Goal: Task Accomplishment & Management: Manage account settings

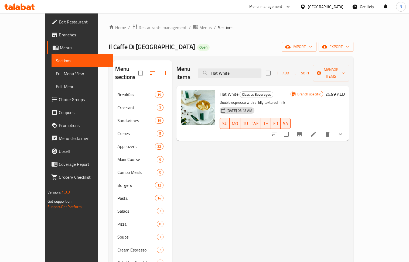
click at [337, 8] on div "[GEOGRAPHIC_DATA]" at bounding box center [326, 7] width 36 height 6
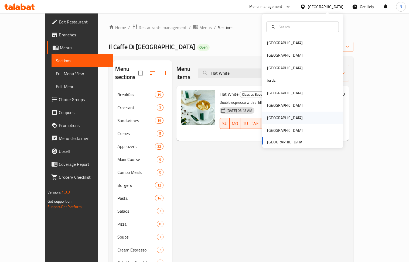
click at [275, 116] on div "Qatar" at bounding box center [302, 118] width 81 height 12
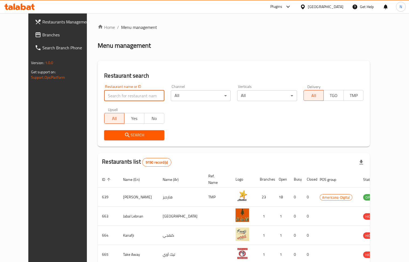
click at [131, 94] on input "search" at bounding box center [134, 95] width 60 height 11
paste input "693297"
type input "693297"
click at [122, 139] on button "Search" at bounding box center [134, 135] width 60 height 10
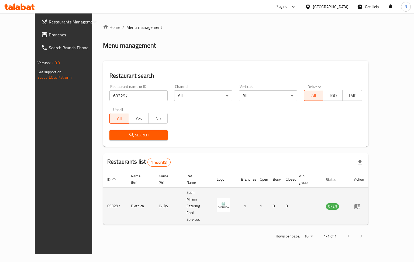
click at [361, 203] on icon "enhanced table" at bounding box center [357, 206] width 6 height 6
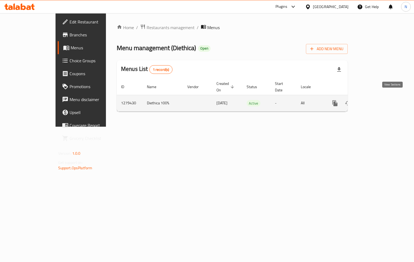
click at [377, 100] on icon "enhanced table" at bounding box center [374, 103] width 6 height 6
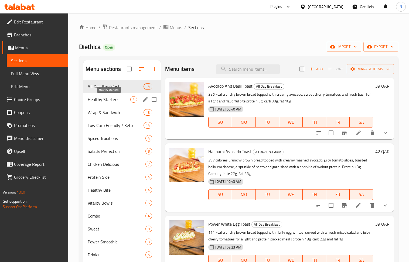
click at [108, 99] on span "Healthy Starter's" at bounding box center [109, 99] width 43 height 6
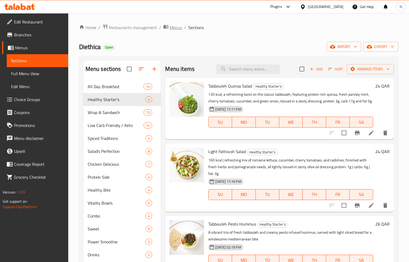
click at [173, 27] on span "Menus" at bounding box center [176, 27] width 12 height 6
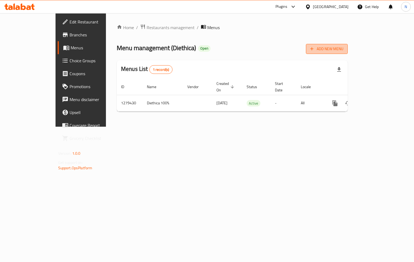
click at [343, 52] on span "Add New Menu" at bounding box center [326, 49] width 33 height 7
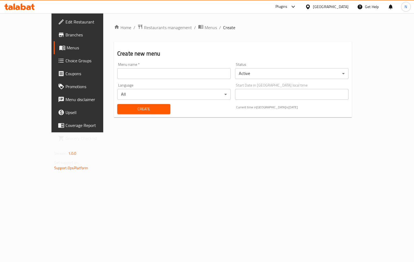
click at [149, 73] on input "text" at bounding box center [173, 73] width 113 height 11
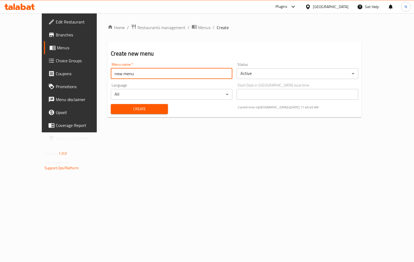
type input "new menu"
click at [251, 67] on div "Status Active ​" at bounding box center [298, 71] width 122 height 16
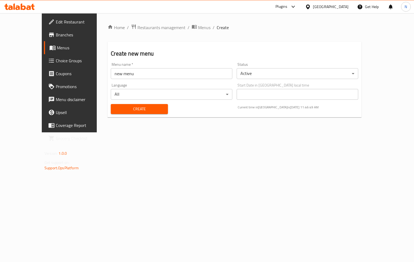
click at [253, 68] on body "​ Plugins Qatar Get Help N Edit Restaurant Branches Menus Choice Groups Coupons…" at bounding box center [207, 137] width 414 height 249
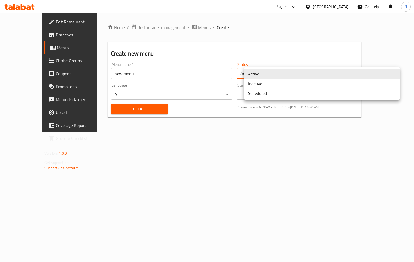
click at [256, 85] on li "Inactive" at bounding box center [322, 84] width 156 height 10
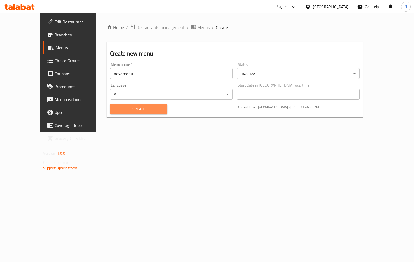
click at [136, 111] on span "Create" at bounding box center [138, 109] width 49 height 7
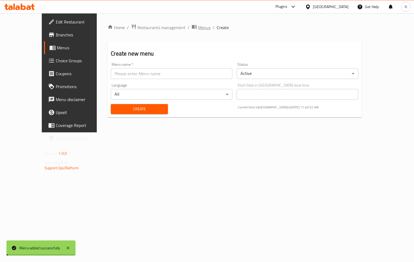
click at [198, 29] on span "Menus" at bounding box center [204, 27] width 12 height 6
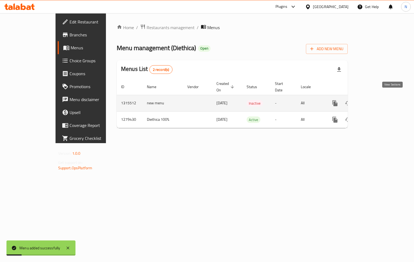
click at [377, 100] on icon "enhanced table" at bounding box center [374, 103] width 6 height 6
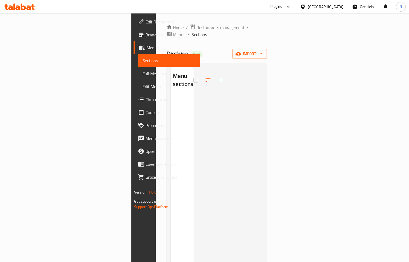
click at [166, 48] on span "Diethica" at bounding box center [177, 54] width 22 height 12
copy span "Diethica"
click at [173, 31] on span "Menus" at bounding box center [179, 34] width 12 height 6
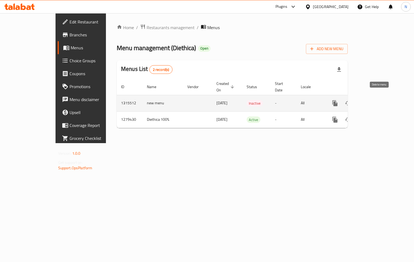
click at [364, 100] on icon "enhanced table" at bounding box center [361, 103] width 6 height 6
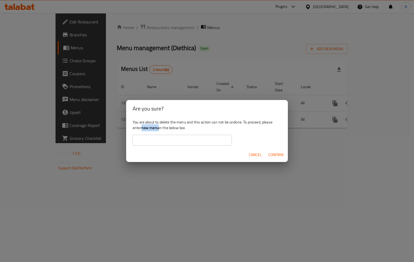
drag, startPoint x: 158, startPoint y: 126, endPoint x: 143, endPoint y: 126, distance: 15.6
click at [143, 126] on b "new menu" at bounding box center [150, 127] width 17 height 7
copy b "new menu"
click at [181, 143] on input "text" at bounding box center [182, 140] width 99 height 11
paste input "new menu"
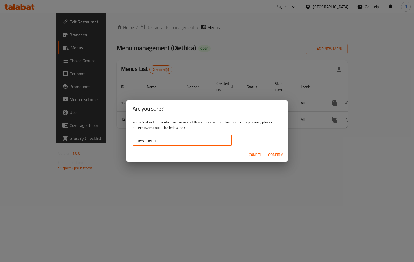
type input "new menu"
click at [271, 150] on button "Confirm" at bounding box center [276, 155] width 20 height 10
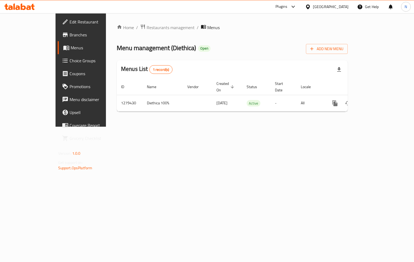
click at [342, 7] on div "Qatar" at bounding box center [331, 7] width 36 height 6
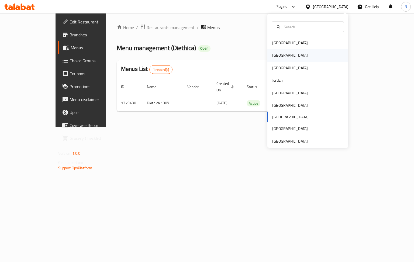
click at [275, 52] on div "Egypt" at bounding box center [290, 55] width 36 height 6
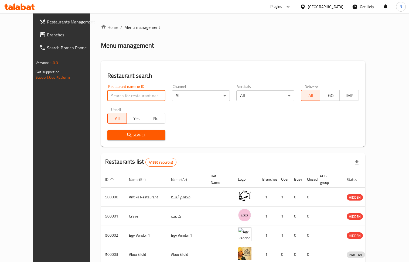
click at [119, 96] on input "search" at bounding box center [136, 95] width 58 height 11
paste input "664925"
type input "664925"
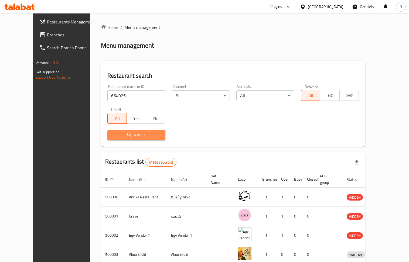
click at [112, 136] on span "Search" at bounding box center [136, 135] width 49 height 7
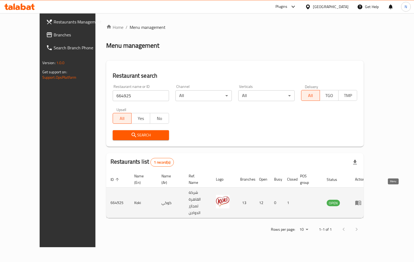
click at [361, 201] on icon "enhanced table" at bounding box center [358, 203] width 6 height 5
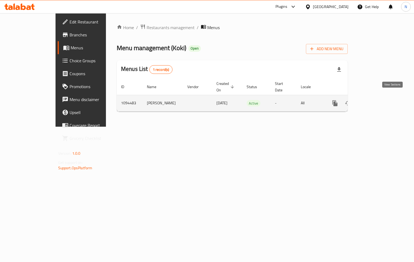
click at [377, 100] on icon "enhanced table" at bounding box center [374, 103] width 6 height 6
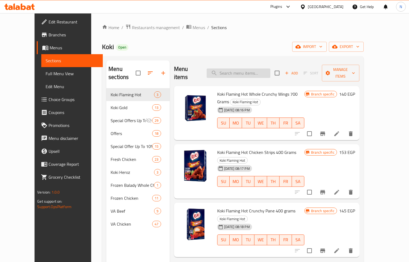
click at [244, 68] on input "search" at bounding box center [238, 72] width 64 height 9
paste input "Koki Beef Haty Kofta 900g"
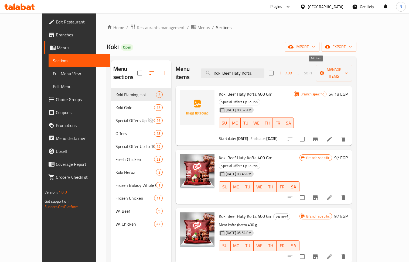
type input "Koki Beef Haty Kofta"
click at [283, 71] on icon "button" at bounding box center [280, 73] width 5 height 5
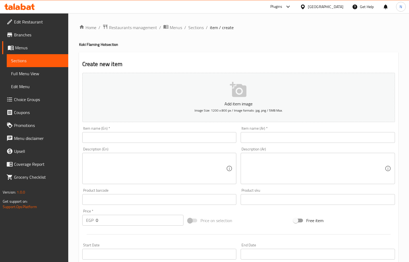
click at [134, 137] on input "text" at bounding box center [159, 137] width 154 height 11
paste input "Koki Beef Haty Kofta 900g"
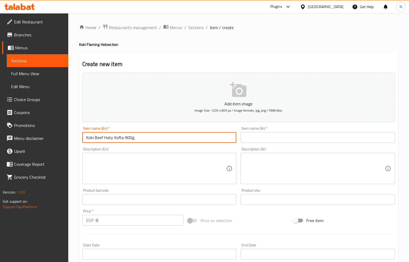
type input "Koki Beef Haty Kofta 900g"
click at [285, 134] on input "text" at bounding box center [317, 137] width 154 height 11
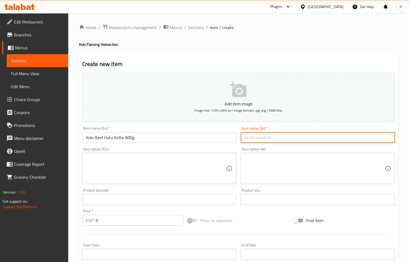
paste input "كوكي لحم بقري هاتي كفتة 900 غرام"
click at [279, 140] on input "كوكي لحم بقري هاتي كفتة 900 غرام" at bounding box center [317, 137] width 154 height 11
click at [279, 139] on input "كوكي لحم بقري هاتي كفتة 900 غرام" at bounding box center [317, 137] width 154 height 11
click at [252, 138] on input "كوكي لحم بقري حاتي كفتة 900 غرام" at bounding box center [317, 137] width 154 height 11
type input "كوكي لحم بقري حاتي كفتة 900 جرام"
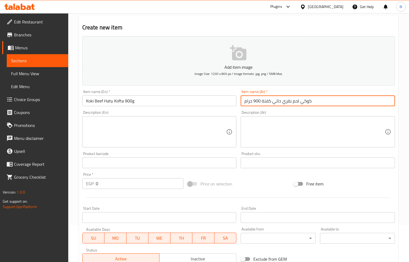
scroll to position [72, 0]
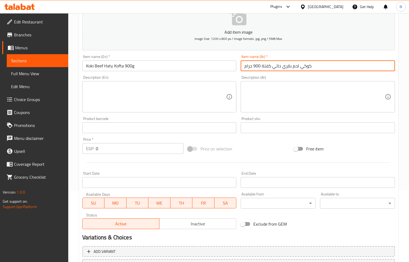
click at [114, 146] on input "0" at bounding box center [140, 148] width 88 height 11
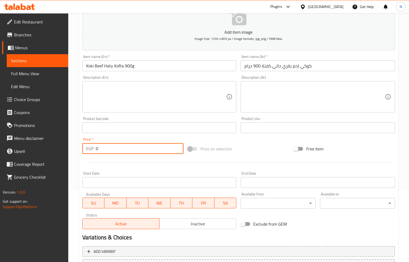
click at [114, 146] on input "0" at bounding box center [140, 148] width 88 height 11
paste input "208"
type input "208"
click at [130, 104] on textarea at bounding box center [156, 97] width 140 height 26
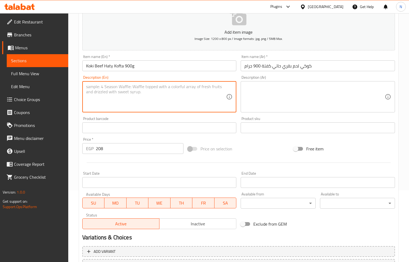
click at [151, 182] on input "Start Date" at bounding box center [159, 182] width 154 height 11
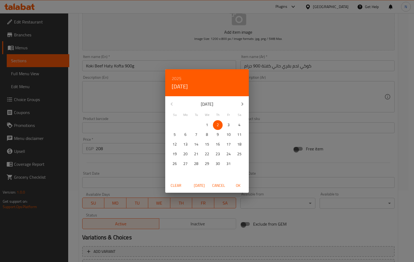
click at [240, 185] on span "OK" at bounding box center [238, 185] width 13 height 7
type input "02-10-2025"
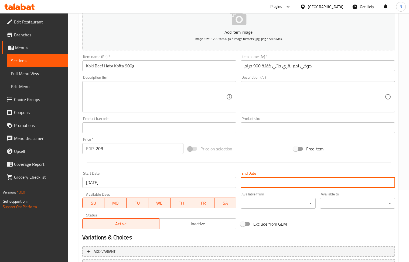
click at [257, 181] on input "Start Date" at bounding box center [317, 182] width 154 height 11
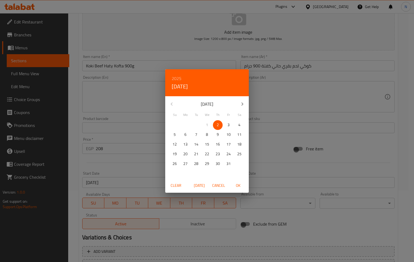
click at [226, 164] on span "31" at bounding box center [229, 163] width 10 height 7
click at [239, 185] on span "OK" at bounding box center [238, 185] width 13 height 7
type input "31-10-2025"
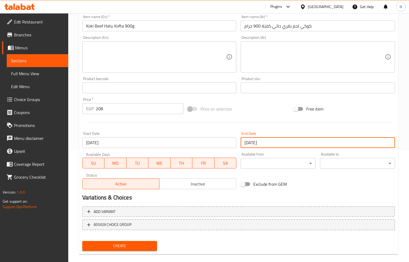
scroll to position [119, 0]
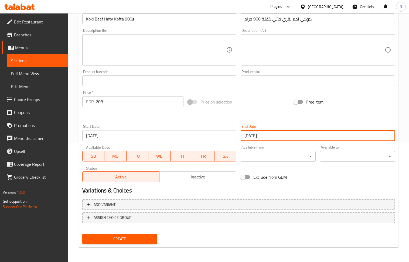
click at [127, 238] on span "Create" at bounding box center [120, 239] width 66 height 7
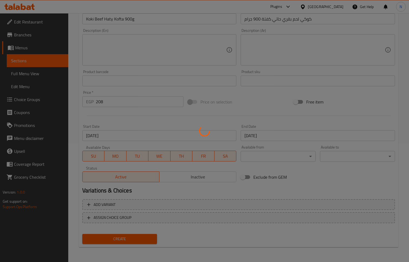
click at [195, 184] on div at bounding box center [204, 131] width 409 height 262
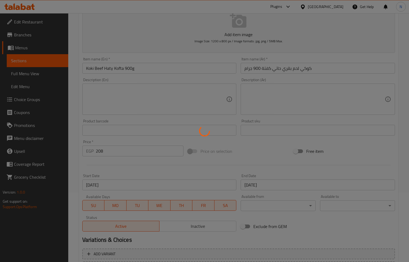
scroll to position [0, 0]
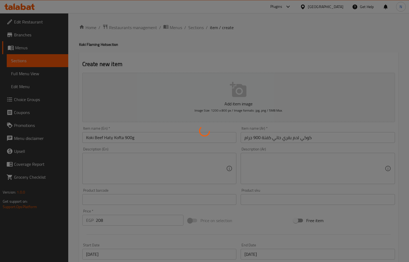
type input "0"
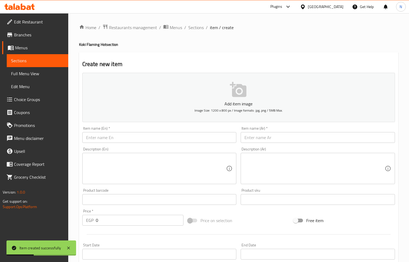
drag, startPoint x: 201, startPoint y: 30, endPoint x: 216, endPoint y: 41, distance: 19.3
click at [201, 30] on span "Sections" at bounding box center [195, 27] width 15 height 6
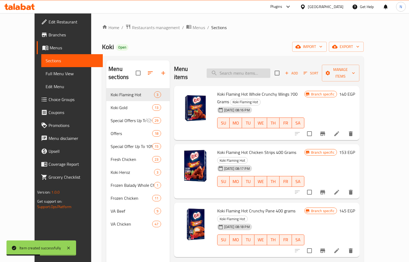
click at [242, 69] on input "search" at bounding box center [238, 72] width 64 height 9
paste input "208"
click at [240, 69] on input "208" at bounding box center [238, 72] width 64 height 9
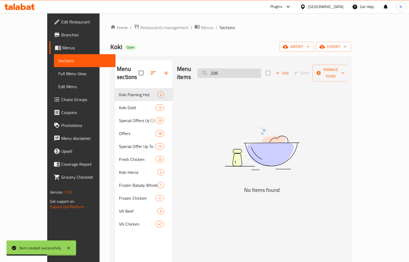
click at [240, 69] on input "208" at bounding box center [229, 72] width 64 height 9
click at [240, 69] on input "لاثثب" at bounding box center [229, 72] width 64 height 9
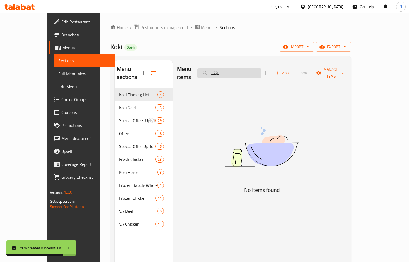
click at [240, 69] on input "لاثثب" at bounding box center [229, 72] width 64 height 9
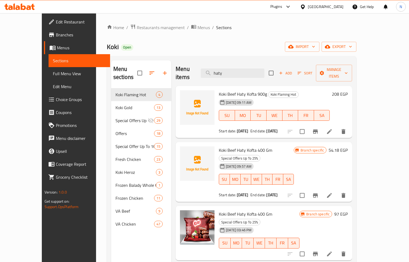
type input "haty"
click at [332, 128] on icon at bounding box center [329, 131] width 6 height 6
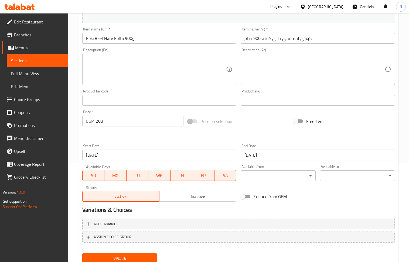
scroll to position [108, 0]
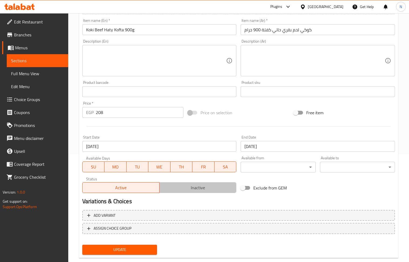
click at [195, 189] on span "Inactive" at bounding box center [197, 188] width 73 height 8
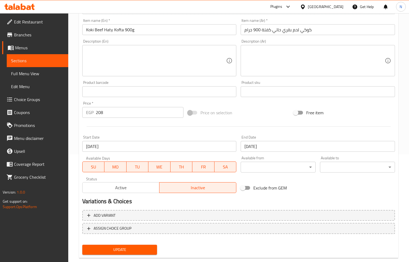
click at [139, 249] on span "Update" at bounding box center [120, 249] width 66 height 7
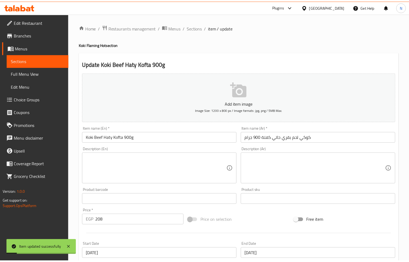
scroll to position [119, 0]
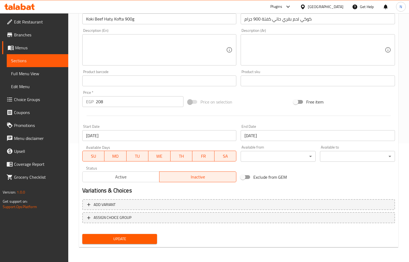
click at [337, 6] on div "Egypt" at bounding box center [326, 7] width 36 height 6
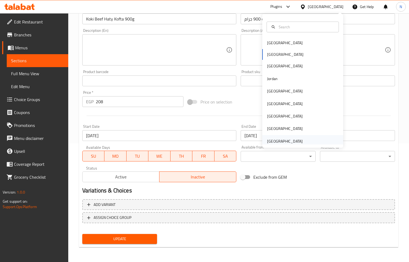
click at [298, 140] on div "[GEOGRAPHIC_DATA]" at bounding box center [285, 141] width 44 height 12
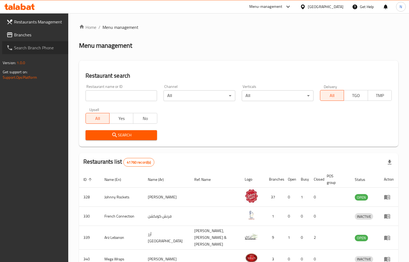
drag, startPoint x: 33, startPoint y: 41, endPoint x: 29, endPoint y: 38, distance: 4.8
click at [32, 41] on link "Search Branch Phone" at bounding box center [35, 47] width 66 height 13
click at [27, 36] on span "Branches" at bounding box center [39, 35] width 50 height 6
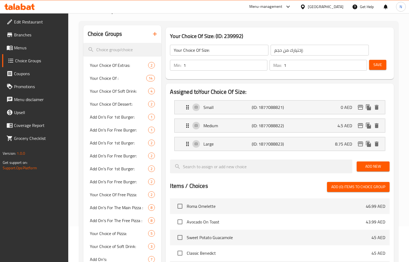
scroll to position [36, 0]
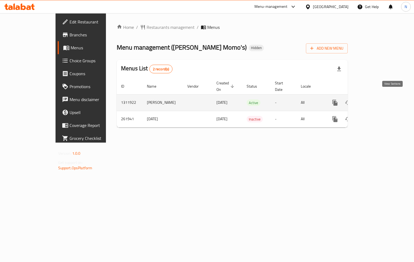
click at [377, 99] on icon "enhanced table" at bounding box center [374, 102] width 6 height 6
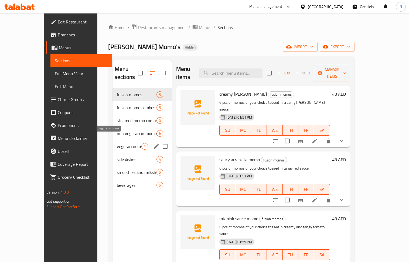
drag, startPoint x: 120, startPoint y: 140, endPoint x: 123, endPoint y: 140, distance: 3.0
click at [120, 143] on span "vegetarian momo" at bounding box center [129, 146] width 25 height 6
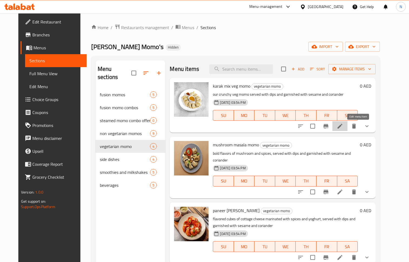
click at [342, 124] on icon at bounding box center [339, 126] width 5 height 5
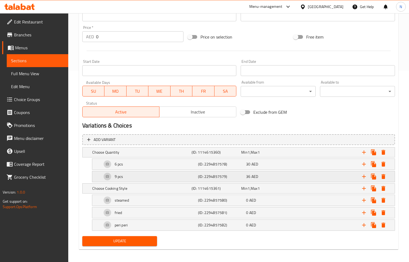
scroll to position [195, 0]
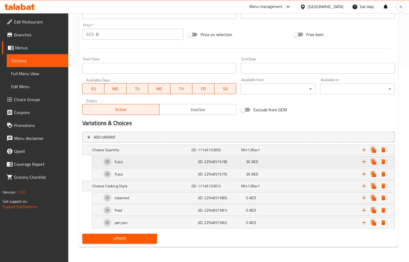
click at [160, 160] on div "6 pcs" at bounding box center [149, 161] width 96 height 13
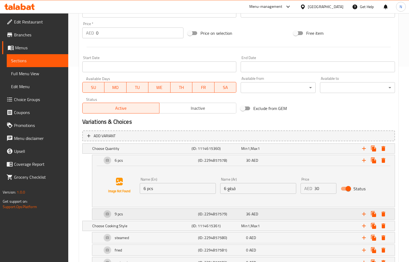
click at [148, 211] on div "9 pcs" at bounding box center [149, 214] width 96 height 13
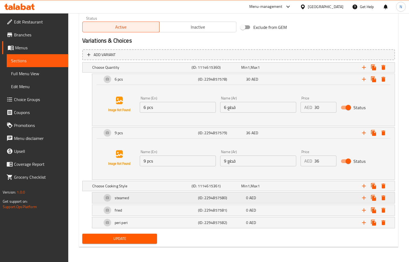
click at [216, 200] on h5 "(ID: 2294857580)" at bounding box center [221, 197] width 46 height 5
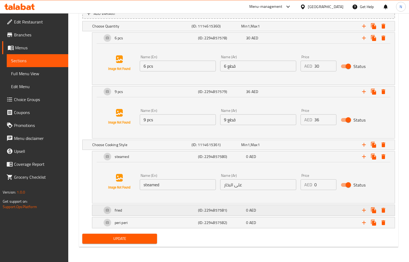
click at [212, 212] on h5 "(ID: 2294857581)" at bounding box center [221, 210] width 46 height 5
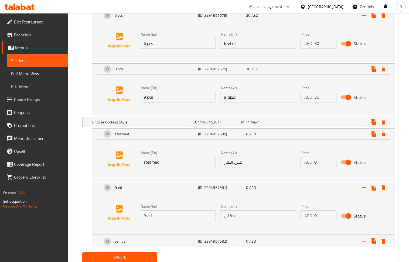
scroll to position [360, 0]
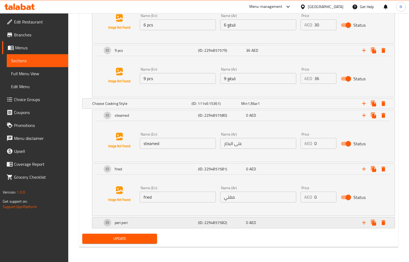
click at [187, 226] on div "peri peri" at bounding box center [149, 222] width 96 height 13
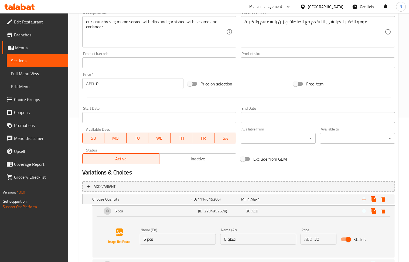
scroll to position [0, 0]
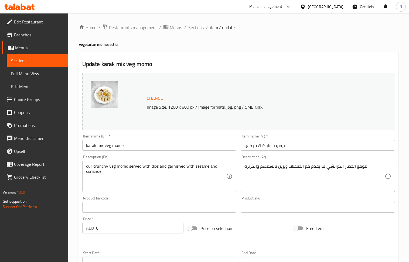
click at [147, 147] on input "karak mix veg momo" at bounding box center [159, 145] width 154 height 11
paste input "text"
click at [147, 147] on input "karak mix veg momo" at bounding box center [159, 145] width 154 height 11
type input "karak mix veg momo"
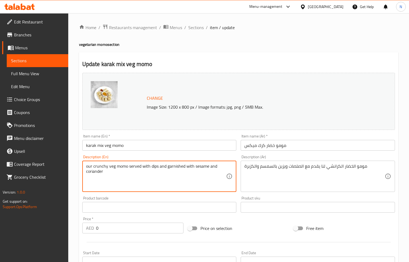
click at [144, 167] on textarea "our crunchy veg momo served with dips and garnished with sesame and coriander" at bounding box center [156, 177] width 140 height 26
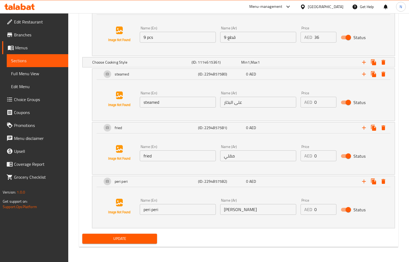
scroll to position [401, 0]
click at [122, 244] on div "Update" at bounding box center [119, 239] width 79 height 14
click at [119, 234] on button "Update" at bounding box center [119, 239] width 75 height 10
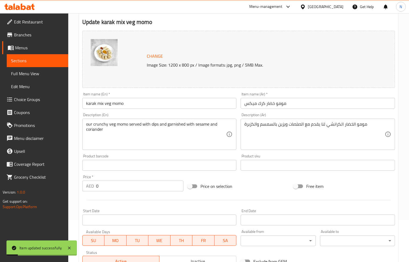
scroll to position [0, 0]
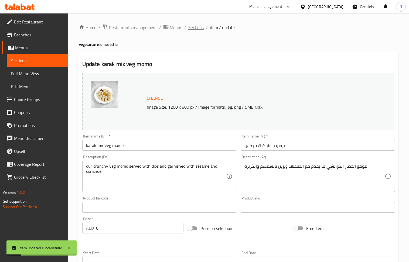
click at [197, 25] on span "Sections" at bounding box center [195, 27] width 15 height 6
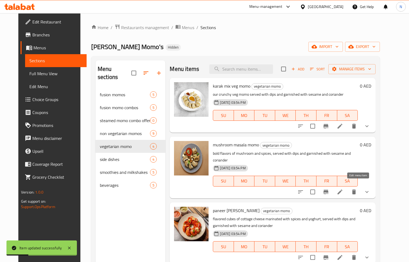
click at [343, 189] on icon at bounding box center [339, 192] width 6 height 6
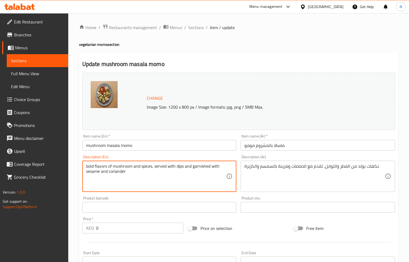
click at [148, 166] on textarea "bold flavors of mushroom and spices, served with dips and garnished with sesame…" at bounding box center [156, 177] width 140 height 26
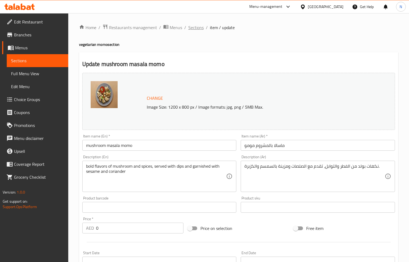
click at [197, 25] on span "Sections" at bounding box center [195, 27] width 15 height 6
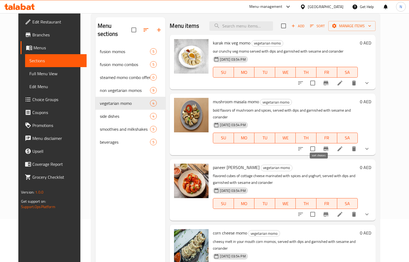
scroll to position [72, 0]
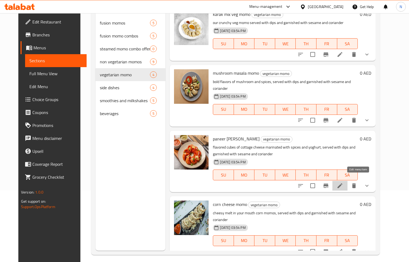
click at [343, 182] on icon at bounding box center [339, 185] width 6 height 6
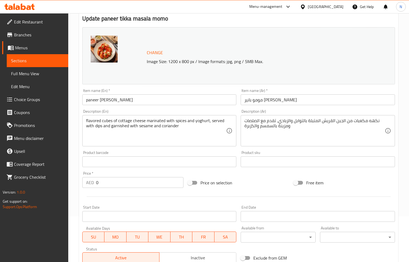
scroll to position [38, 0]
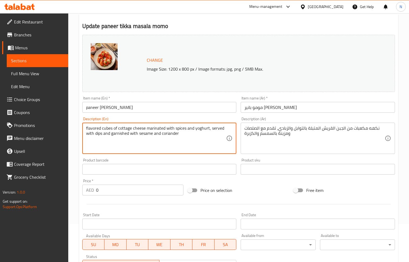
click at [136, 129] on textarea "flavored cubes of cottage cheese marinated with spices and yoghurt, served with…" at bounding box center [156, 139] width 140 height 26
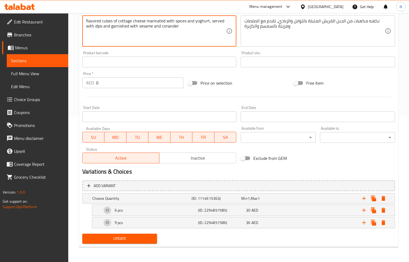
scroll to position [0, 0]
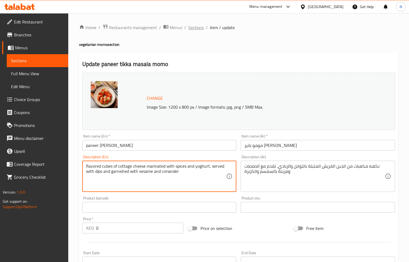
click at [195, 29] on span "Sections" at bounding box center [195, 27] width 15 height 6
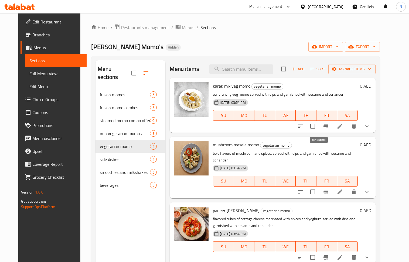
scroll to position [76, 0]
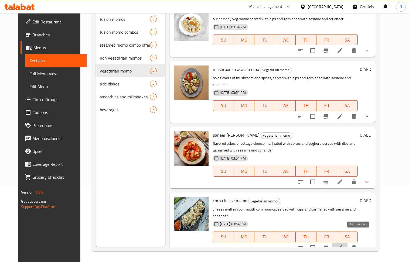
click at [342, 245] on icon at bounding box center [339, 247] width 5 height 5
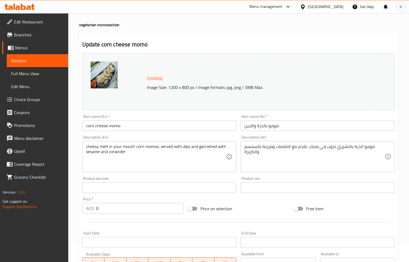
scroll to position [36, 0]
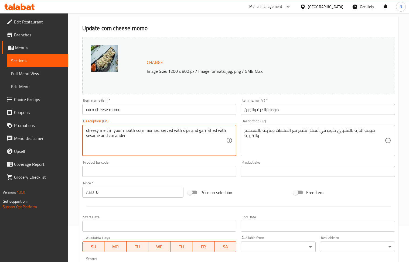
click at [165, 134] on textarea "cheesy melt in your mouth corn momos, served with dips and garnished with sesam…" at bounding box center [156, 141] width 140 height 26
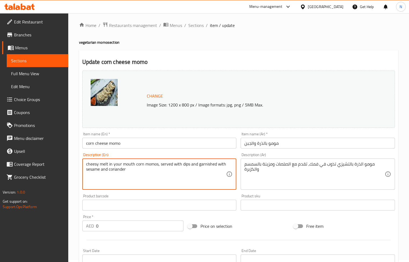
scroll to position [0, 0]
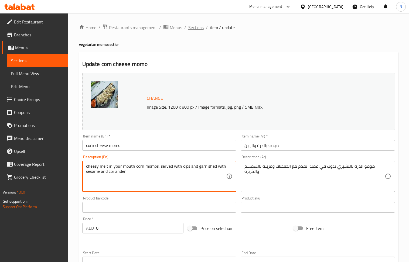
drag, startPoint x: 198, startPoint y: 27, endPoint x: 92, endPoint y: 0, distance: 109.2
click at [197, 27] on span "Sections" at bounding box center [195, 27] width 15 height 6
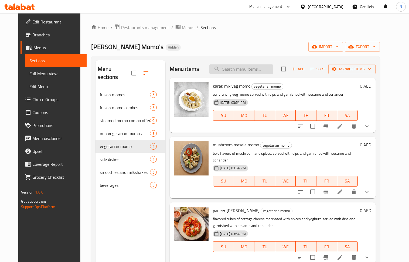
click at [257, 71] on input "search" at bounding box center [241, 68] width 64 height 9
paste input "mumas steamed chicken combo"
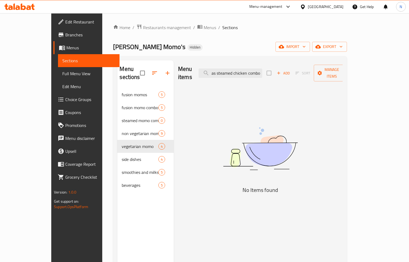
type input "mumas steamed chicken combo"
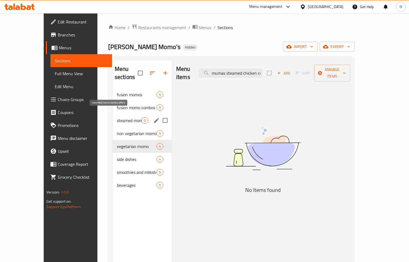
click at [117, 117] on span "steamed momo combo offers" at bounding box center [129, 120] width 25 height 6
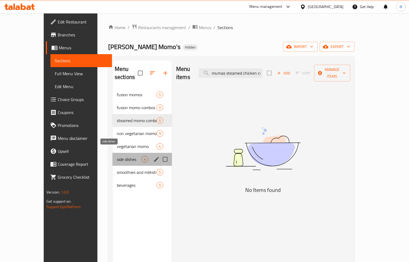
click at [120, 156] on span "side dishes" at bounding box center [129, 159] width 25 height 6
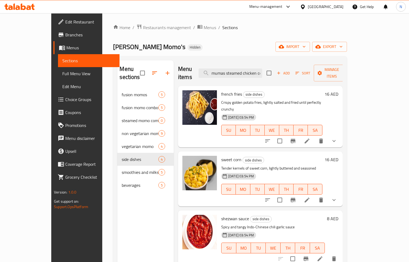
click at [310, 138] on icon at bounding box center [306, 141] width 6 height 6
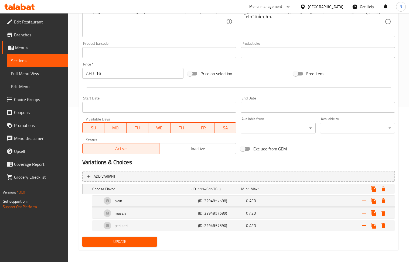
scroll to position [47, 0]
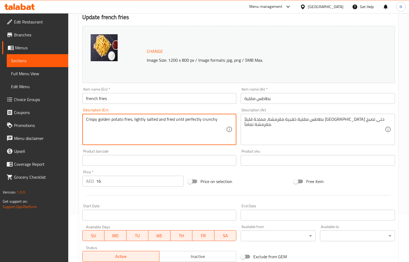
click at [141, 127] on textarea "Crispy golden potato fries, lightly salted and fried until perfectly crunchy" at bounding box center [156, 130] width 140 height 26
type textarea "Crispy golden potato fries, salted and fried until perfectly crunchy"
click at [190, 118] on textarea "Crispy golden potato fries, salted and fried until perfectly crunchy" at bounding box center [156, 130] width 140 height 26
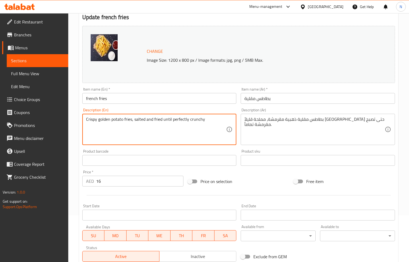
click at [190, 118] on textarea "Crispy golden potato fries, salted and fried until perfectly crunchy" at bounding box center [156, 130] width 140 height 26
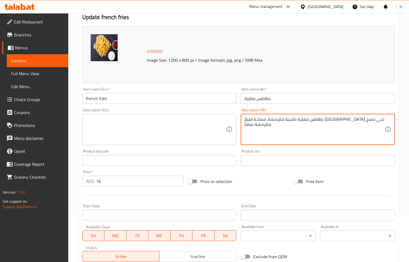
click at [259, 118] on textarea "بطاطس مقلية ذهبية مقرمشة، مملحة قليلاً ومقلية حتى تصبح مقرمشة تماماً." at bounding box center [314, 130] width 140 height 26
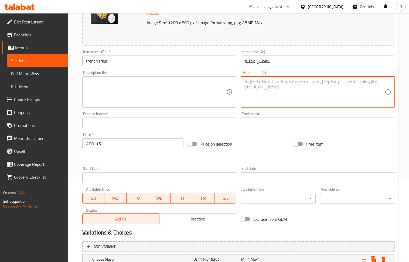
scroll to position [158, 0]
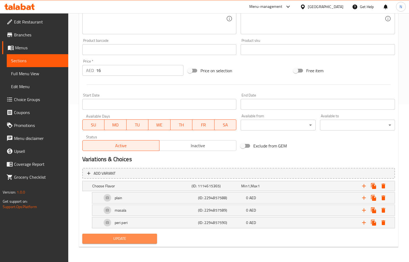
click at [122, 236] on span "Update" at bounding box center [120, 238] width 66 height 7
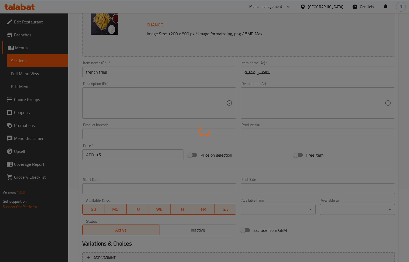
scroll to position [0, 0]
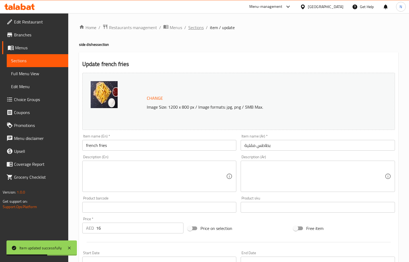
click at [196, 27] on span "Sections" at bounding box center [195, 27] width 15 height 6
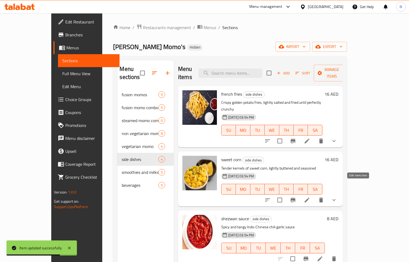
click at [309, 198] on icon at bounding box center [306, 200] width 5 height 5
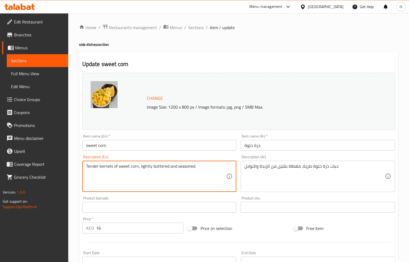
click at [156, 171] on textarea "Tender kernels of sweet corn, lightly buttered and seasoned" at bounding box center [156, 177] width 140 height 26
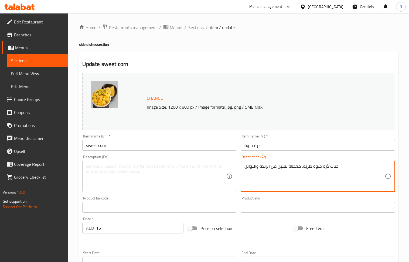
click at [273, 180] on textarea "حبات ذرة حلوة طرية، مغطاة بقليل من الزبدة والتوابل" at bounding box center [314, 177] width 140 height 26
drag, startPoint x: 273, startPoint y: 180, endPoint x: 249, endPoint y: 165, distance: 29.0
click at [273, 179] on textarea "حبات ذرة حلوة طرية، مغطاة بقليل من الزبدة والتوابل" at bounding box center [314, 177] width 140 height 26
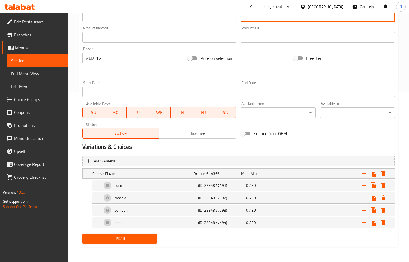
click at [115, 230] on div "Add variant Choose Flavor (ID: 1114615366) Min 1 , Max 1 Name (En) Choose Flavo…" at bounding box center [238, 192] width 317 height 78
click at [123, 237] on span "Update" at bounding box center [120, 238] width 66 height 7
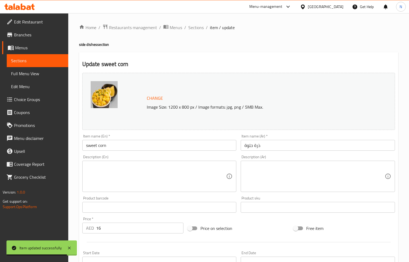
drag, startPoint x: 192, startPoint y: 27, endPoint x: 51, endPoint y: 8, distance: 142.8
click at [192, 27] on span "Sections" at bounding box center [195, 27] width 15 height 6
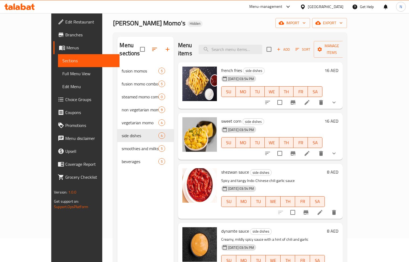
scroll to position [36, 0]
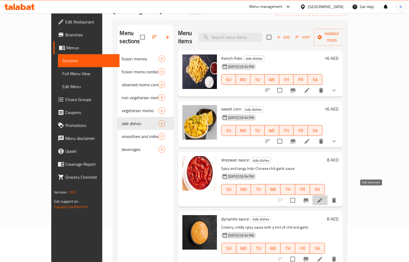
click at [322, 198] on icon at bounding box center [319, 200] width 5 height 5
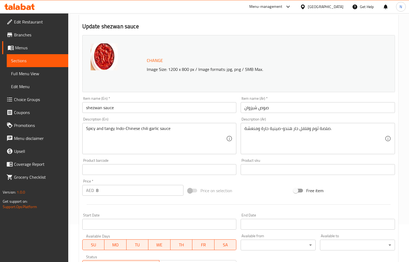
scroll to position [14, 0]
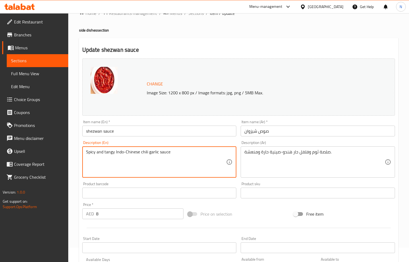
click at [174, 153] on textarea "Spicy and tangy Indo-Chinese chili garlic sauce" at bounding box center [156, 162] width 140 height 26
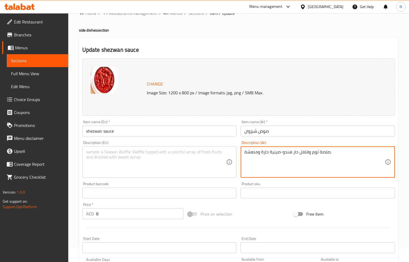
click at [273, 157] on textarea "صلصة ثوم وفلفل حار هندو-صينية حارة ومنعشة." at bounding box center [314, 162] width 140 height 26
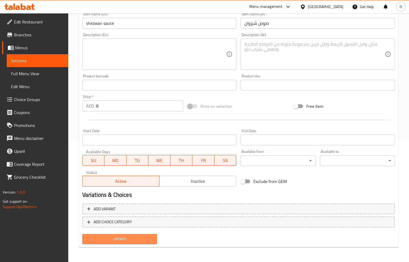
click at [129, 241] on span "Update" at bounding box center [120, 239] width 66 height 7
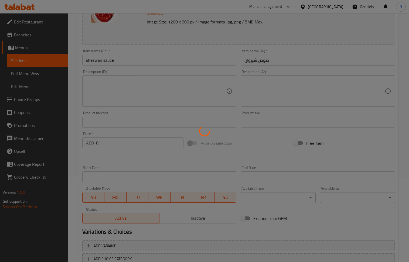
scroll to position [0, 0]
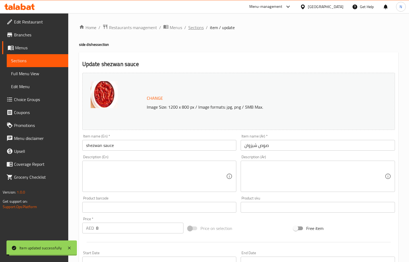
click at [194, 25] on span "Sections" at bounding box center [195, 27] width 15 height 6
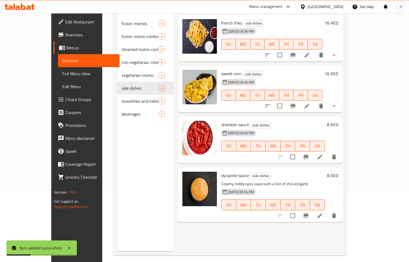
scroll to position [72, 0]
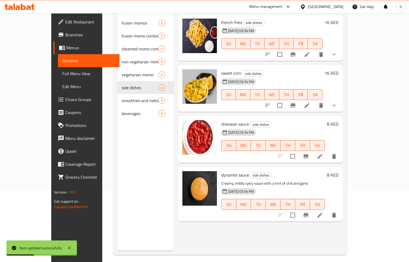
click at [323, 212] on icon at bounding box center [319, 215] width 6 height 6
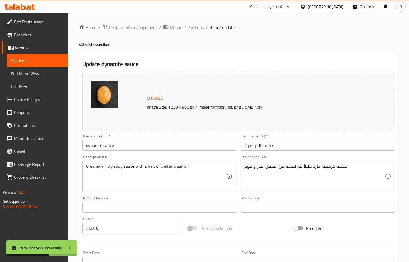
click at [171, 168] on textarea "Creamy, mildly spicy sauce with a hint of chili and garlic" at bounding box center [156, 177] width 140 height 26
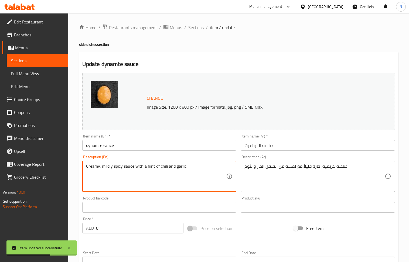
click at [171, 168] on textarea "Creamy, mildly spicy sauce with a hint of chili and garlic" at bounding box center [156, 177] width 140 height 26
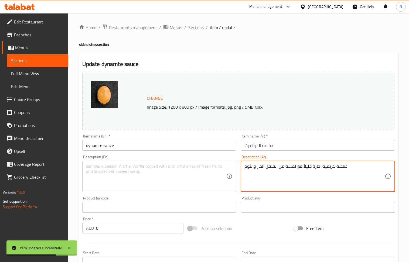
click at [272, 174] on textarea "صلصة كريمية، حارة قليلاً مع لمسة من الفلفل الحار والثوم" at bounding box center [314, 177] width 140 height 26
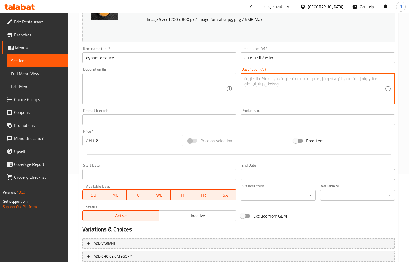
scroll to position [122, 0]
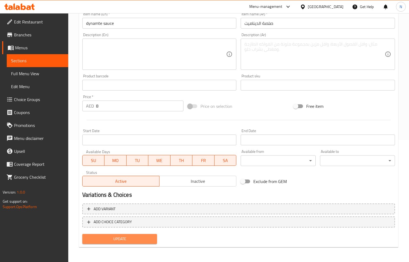
click at [131, 241] on span "Update" at bounding box center [120, 239] width 66 height 7
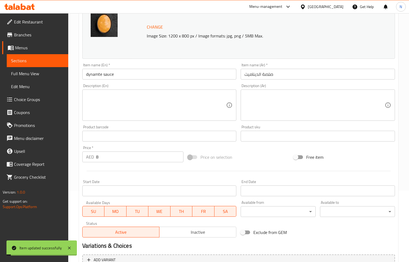
scroll to position [0, 0]
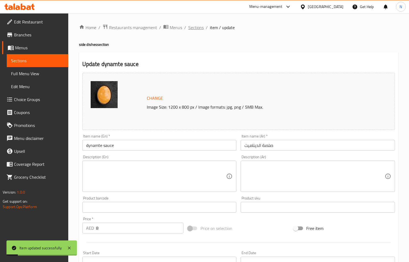
click at [197, 26] on span "Sections" at bounding box center [195, 27] width 15 height 6
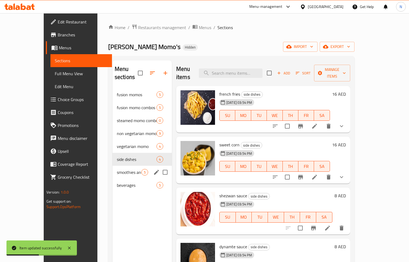
click at [117, 169] on span "smoothies and milkshakes" at bounding box center [129, 172] width 25 height 6
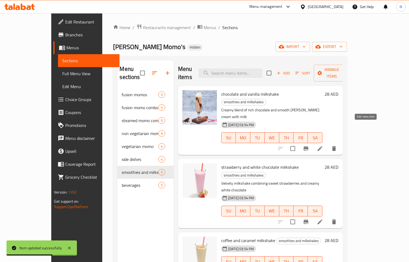
click at [322, 146] on icon at bounding box center [319, 148] width 5 height 5
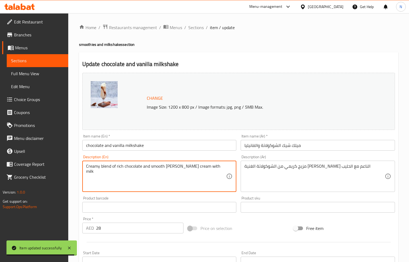
click at [149, 165] on textarea "Creamy blend of rich chocolate and smooth vanilla ice cream with milk" at bounding box center [156, 177] width 140 height 26
click at [149, 166] on textarea "Creamy blend of rich chocolate and smooth vanilla ice cream with milk" at bounding box center [156, 177] width 140 height 26
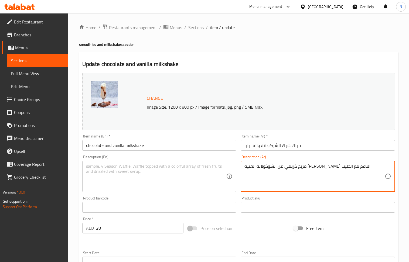
click at [289, 170] on textarea "مزيج كريمي من الشوكولاتة الغنية وآيس كريم الفانيليا الناعم مع الحليب" at bounding box center [314, 177] width 140 height 26
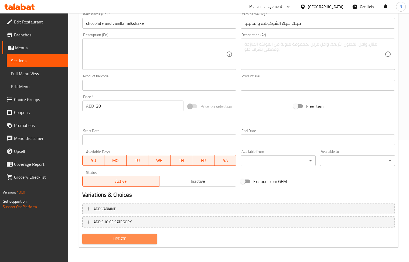
click at [129, 240] on span "Update" at bounding box center [120, 239] width 66 height 7
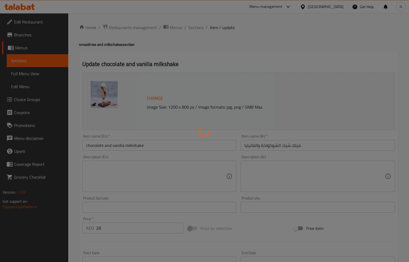
click at [197, 27] on div at bounding box center [204, 131] width 409 height 262
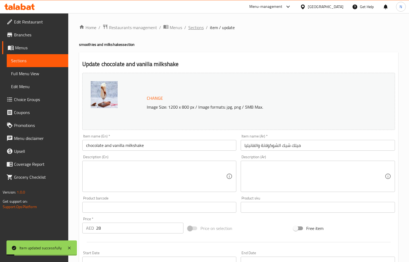
click at [196, 29] on span "Sections" at bounding box center [195, 27] width 15 height 6
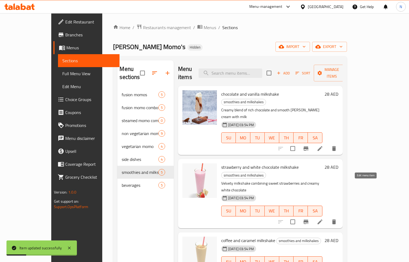
click at [323, 219] on icon at bounding box center [319, 222] width 6 height 6
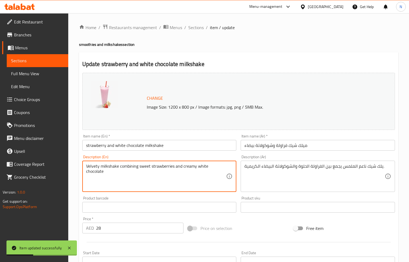
click at [171, 164] on textarea "Velvety milkshake combining sweet strawberries and creamy white chocolate" at bounding box center [156, 177] width 140 height 26
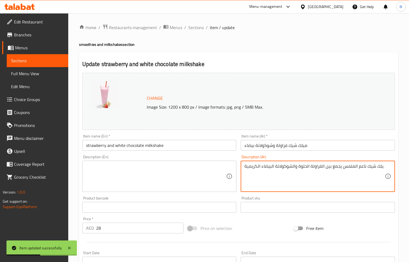
click at [293, 168] on textarea "يلك شيك ناعم الملمس يجمع بين الفراولة الحلوة والشوكولاتة البيضاء الكريمية." at bounding box center [314, 177] width 140 height 26
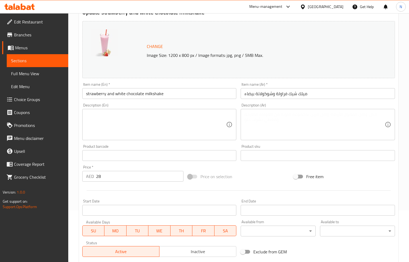
scroll to position [122, 0]
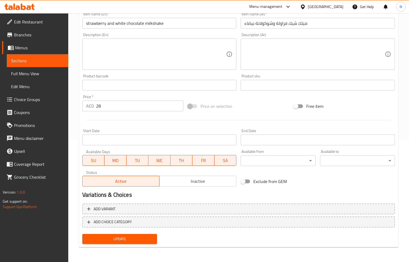
click at [127, 244] on div "Update" at bounding box center [119, 239] width 79 height 14
click at [127, 241] on span "Update" at bounding box center [120, 239] width 66 height 7
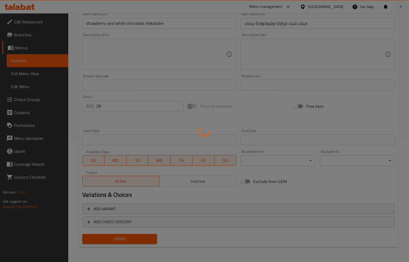
scroll to position [0, 0]
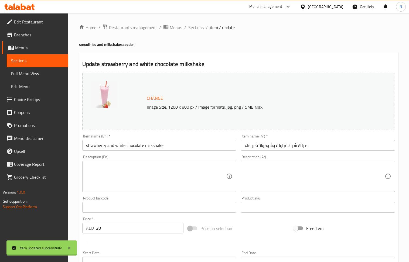
drag, startPoint x: 195, startPoint y: 27, endPoint x: 114, endPoint y: 3, distance: 84.3
click at [195, 27] on span "Sections" at bounding box center [195, 27] width 15 height 6
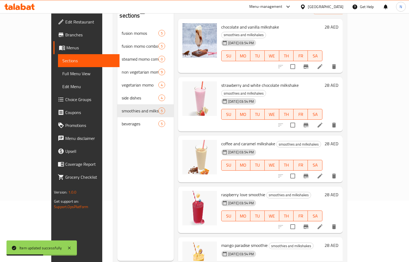
scroll to position [76, 0]
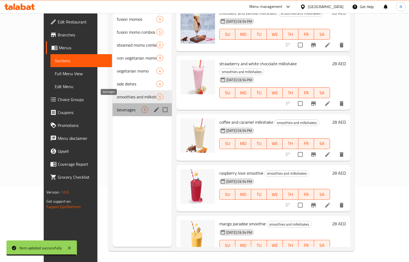
click at [117, 106] on span "beverages" at bounding box center [129, 109] width 25 height 6
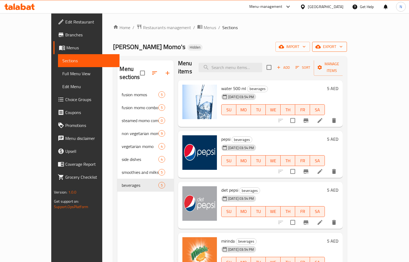
click at [342, 47] on span "export" at bounding box center [329, 46] width 26 height 7
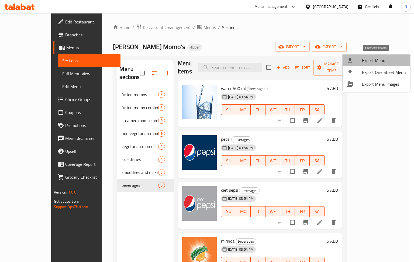
click at [384, 63] on span "Export Menu" at bounding box center [384, 60] width 44 height 6
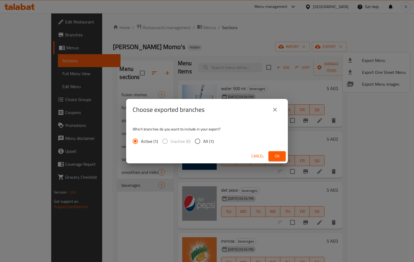
click at [202, 142] on input "All (1)" at bounding box center [197, 141] width 11 height 11
radio input "true"
click at [276, 153] on span "Ok" at bounding box center [277, 156] width 9 height 7
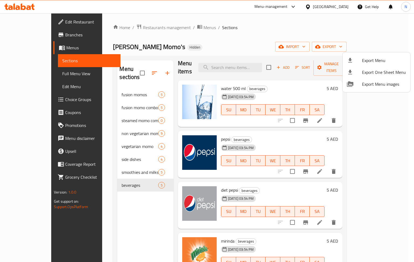
click at [332, 9] on div at bounding box center [207, 131] width 414 height 262
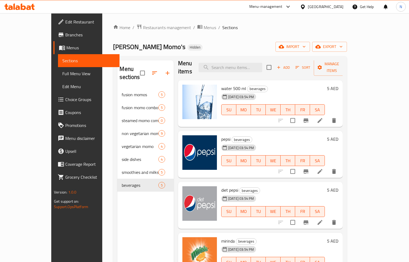
click at [332, 7] on div "[GEOGRAPHIC_DATA]" at bounding box center [326, 7] width 36 height 6
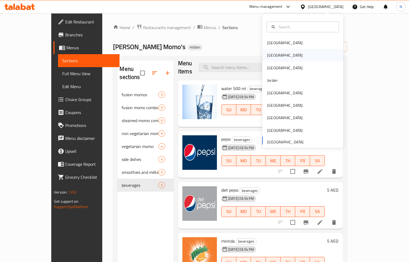
click at [282, 56] on div "Egypt" at bounding box center [302, 55] width 81 height 12
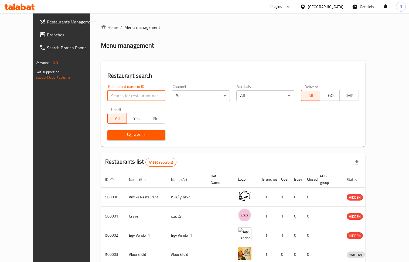
paste input "627466"
type input "627466"
click at [125, 138] on span "Search" at bounding box center [136, 135] width 49 height 7
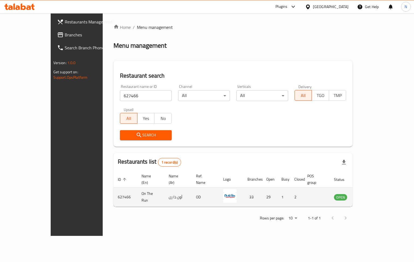
click at [137, 195] on td "On The Run" at bounding box center [150, 197] width 27 height 19
click at [137, 191] on td "On The Run" at bounding box center [150, 197] width 27 height 19
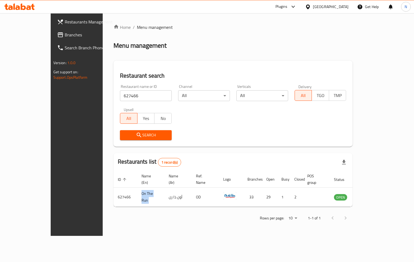
copy td "On The Run"
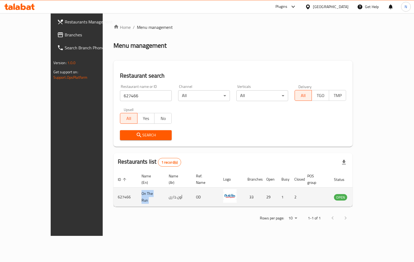
click at [369, 194] on icon "enhanced table" at bounding box center [365, 197] width 6 height 6
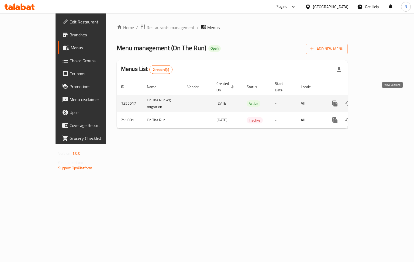
click at [376, 101] on icon "enhanced table" at bounding box center [373, 103] width 5 height 5
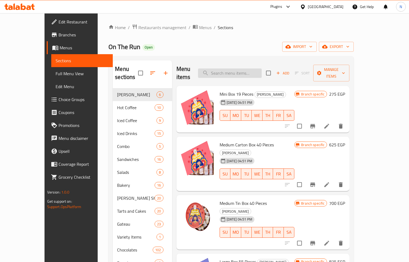
paste input "Mentos White - Sweet Mint - 54 Gm"
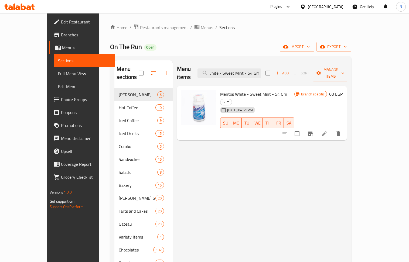
type input "Mentos White - Sweet Mint - 54 Gm"
click at [313, 130] on icon "Branch-specific-item" at bounding box center [310, 133] width 6 height 6
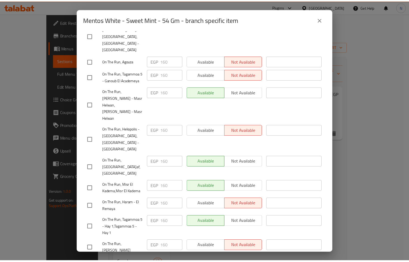
scroll to position [671, 0]
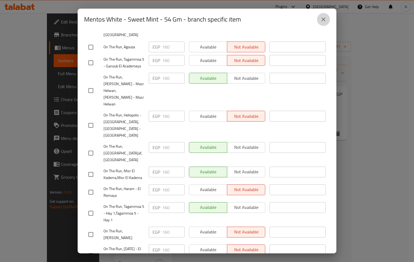
click at [323, 19] on icon "close" at bounding box center [324, 20] width 4 height 4
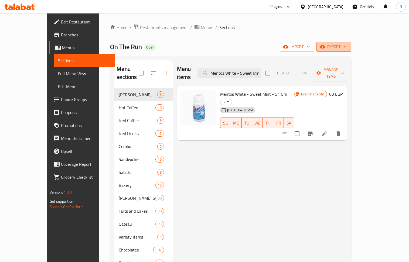
click at [347, 43] on span "export" at bounding box center [333, 46] width 26 height 7
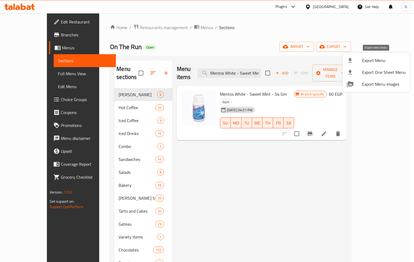
click at [376, 60] on span "Export Menu" at bounding box center [384, 60] width 44 height 6
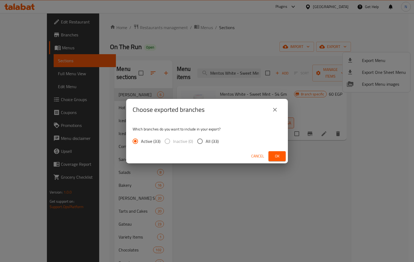
click at [203, 140] on input "All (33)" at bounding box center [199, 141] width 11 height 11
radio input "true"
click at [272, 154] on button "Ok" at bounding box center [276, 156] width 17 height 10
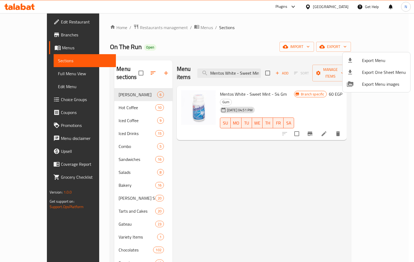
drag, startPoint x: 294, startPoint y: 176, endPoint x: 270, endPoint y: 160, distance: 29.1
click at [291, 174] on div at bounding box center [207, 131] width 414 height 262
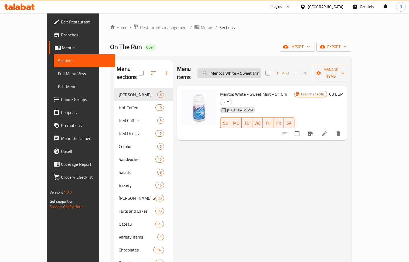
click at [256, 68] on input "Mentos White - Sweet Mint - 54 Gm" at bounding box center [229, 72] width 64 height 9
click at [256, 70] on input "Mentos White - Sweet Mint - 54 Gm" at bounding box center [229, 72] width 64 height 9
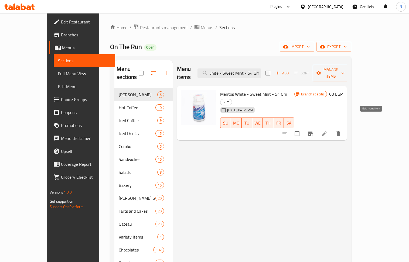
click at [326, 131] on icon at bounding box center [324, 133] width 5 height 5
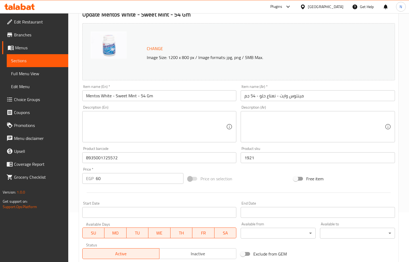
scroll to position [108, 0]
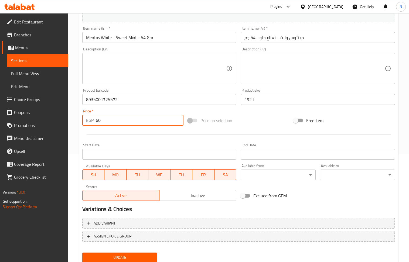
click at [111, 121] on input "60" at bounding box center [140, 120] width 88 height 11
paste input "19"
type input "190"
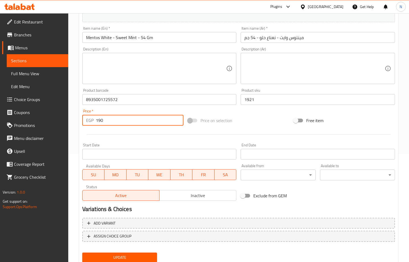
click at [130, 254] on span "Update" at bounding box center [120, 257] width 66 height 7
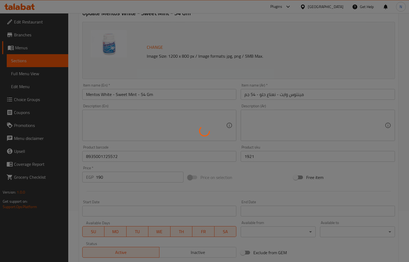
scroll to position [0, 0]
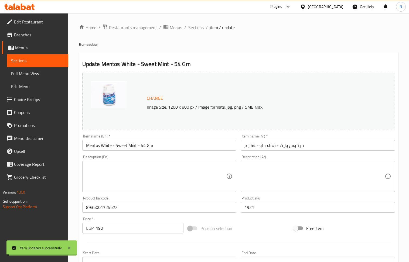
click at [195, 26] on span "Sections" at bounding box center [195, 27] width 15 height 6
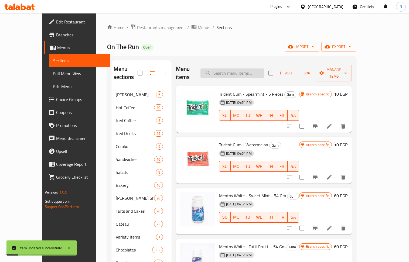
click at [232, 68] on input "search" at bounding box center [232, 72] width 64 height 9
paste input "Mentos White - Sweet Mint - 54 Gm"
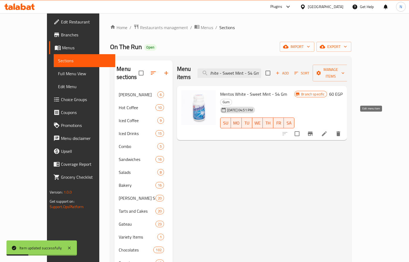
type input "Mentos White - Sweet Mint - 54 Gm"
click at [313, 130] on icon "Branch-specific-item" at bounding box center [310, 133] width 6 height 6
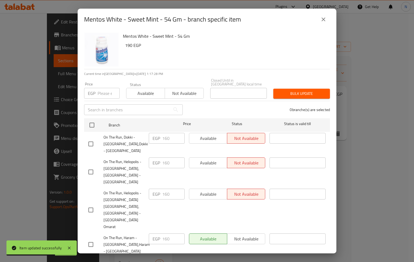
click at [100, 92] on input "number" at bounding box center [109, 93] width 22 height 11
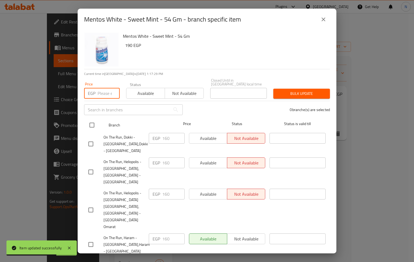
paste input "190"
type input "190"
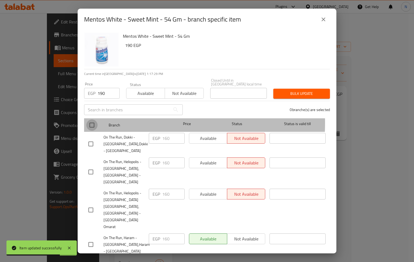
click at [95, 119] on input "checkbox" at bounding box center [91, 124] width 11 height 11
checkbox input "true"
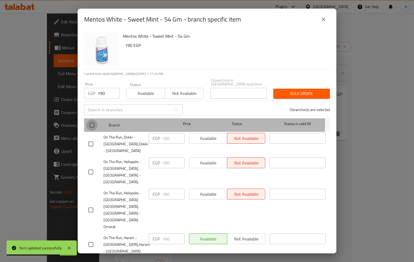
checkbox input "true"
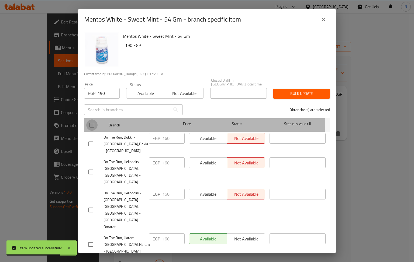
checkbox input "true"
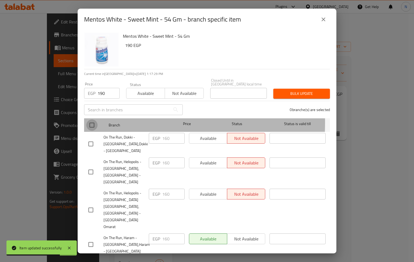
checkbox input "true"
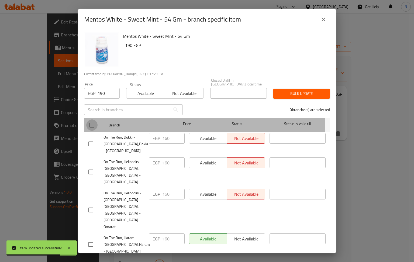
checkbox input "true"
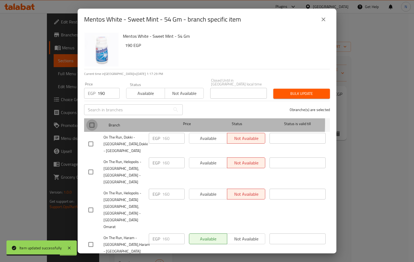
checkbox input "true"
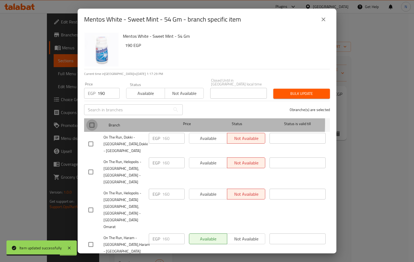
checkbox input "true"
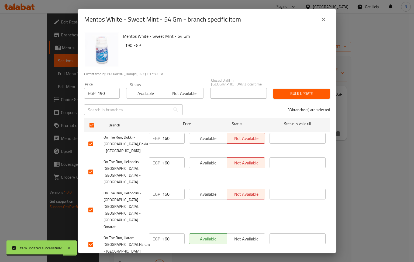
click at [296, 92] on span "Bulk update" at bounding box center [302, 93] width 48 height 7
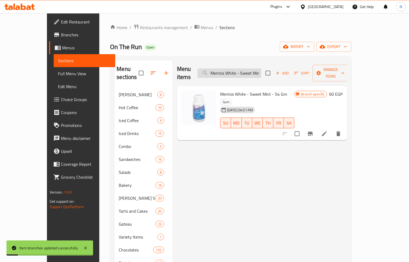
click at [260, 68] on input "Mentos White - Sweet Mint - 54 Gm" at bounding box center [229, 72] width 64 height 9
paste input "Tutti Fruitti"
type input "Mentos White - Tutti Fruitti - 54 Gm"
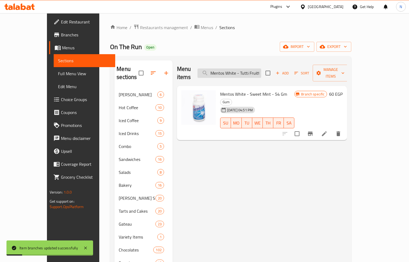
scroll to position [0, 17]
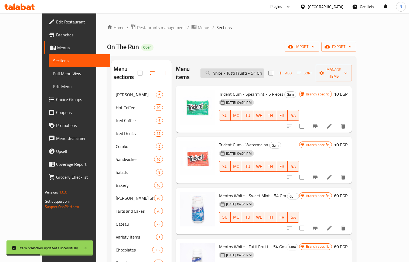
click at [264, 69] on input "Mentos White - Tutti Fruitti - 54 Gm" at bounding box center [232, 72] width 64 height 9
paste input "search"
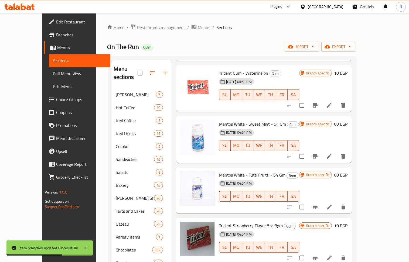
scroll to position [0, 0]
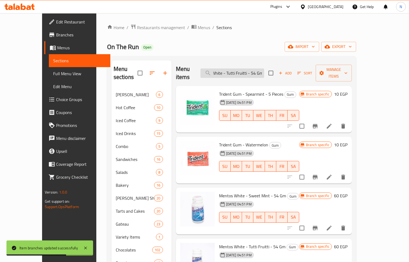
click at [264, 70] on input "Mentos White - Tutti Fruitti - 54 Gm" at bounding box center [232, 72] width 64 height 9
paste input "Mentos White - Tutti Fruitti - 54 Gm"
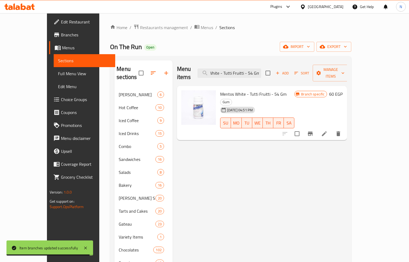
type input "Mentos White - Tutti Fruitti - 54 Gm"
click at [316, 127] on button "Branch-specific-item" at bounding box center [309, 133] width 13 height 13
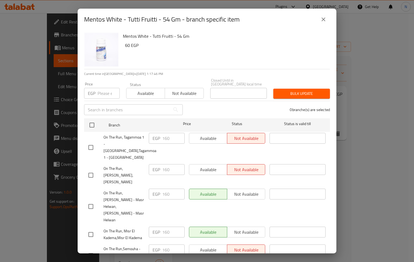
click at [96, 89] on div "EGP Price" at bounding box center [102, 93] width 36 height 11
paste input "190"
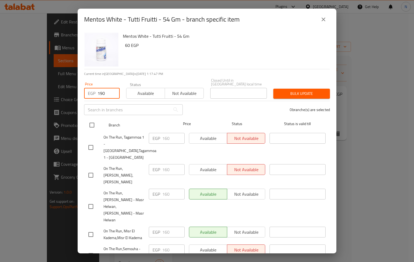
type input "190"
click at [89, 119] on input "checkbox" at bounding box center [91, 124] width 11 height 11
checkbox input "true"
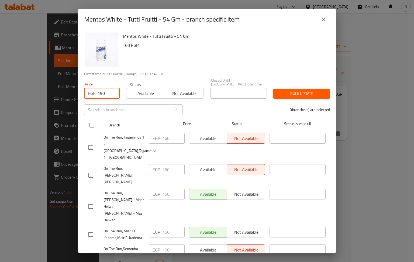
checkbox input "true"
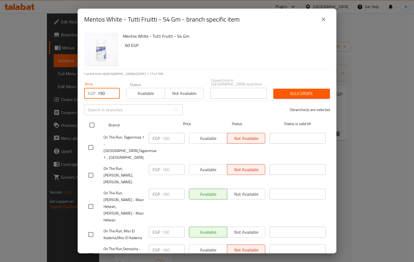
checkbox input "true"
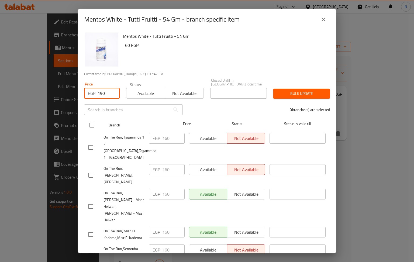
checkbox input "true"
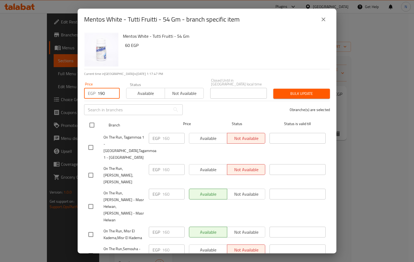
checkbox input "true"
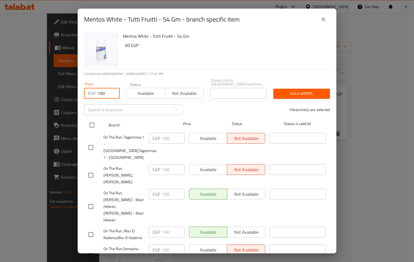
checkbox input "true"
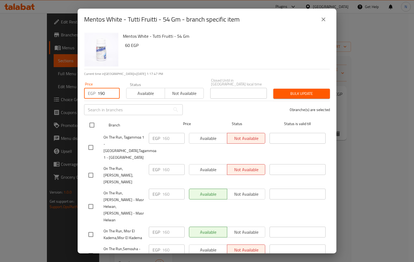
checkbox input "true"
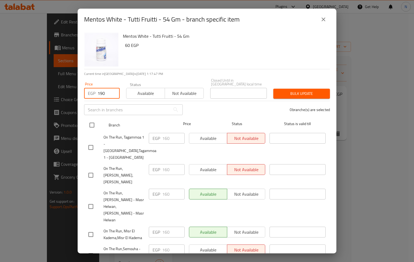
checkbox input "true"
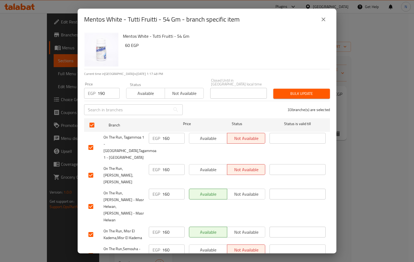
click at [292, 92] on span "Bulk update" at bounding box center [302, 93] width 48 height 7
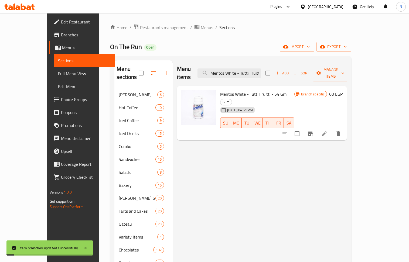
click at [332, 129] on li at bounding box center [323, 134] width 15 height 10
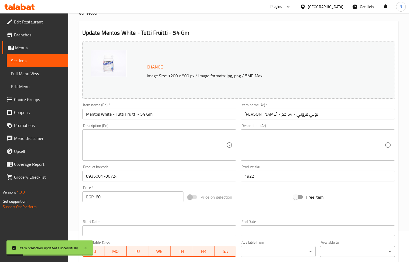
scroll to position [72, 0]
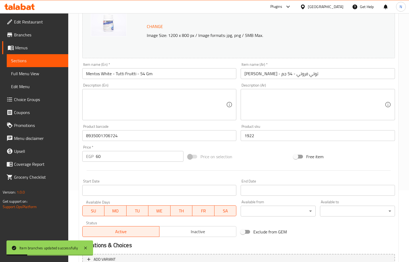
click at [113, 159] on input "60" at bounding box center [140, 156] width 88 height 11
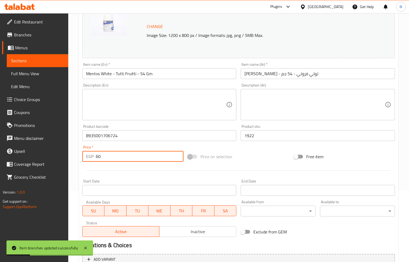
click at [113, 159] on input "60" at bounding box center [140, 156] width 88 height 11
paste input "19"
type input "190"
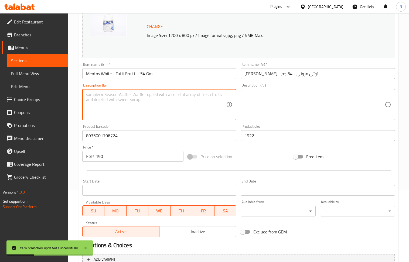
click at [165, 110] on textarea at bounding box center [156, 105] width 140 height 26
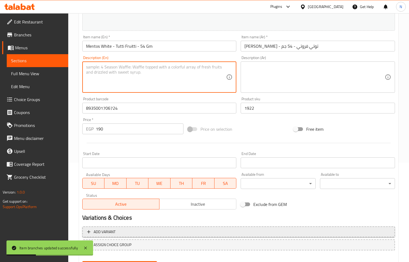
scroll to position [126, 0]
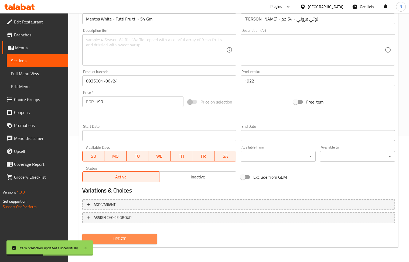
drag, startPoint x: 133, startPoint y: 233, endPoint x: 137, endPoint y: 236, distance: 4.8
click at [136, 236] on button "Update" at bounding box center [119, 239] width 75 height 10
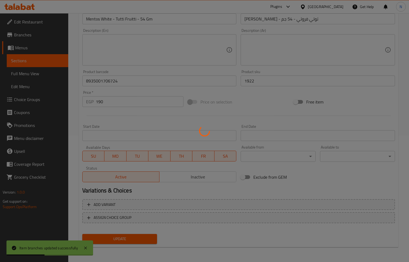
click at [137, 236] on div at bounding box center [204, 131] width 409 height 262
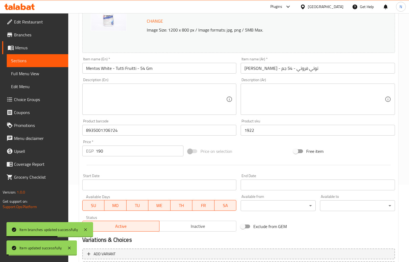
scroll to position [0, 0]
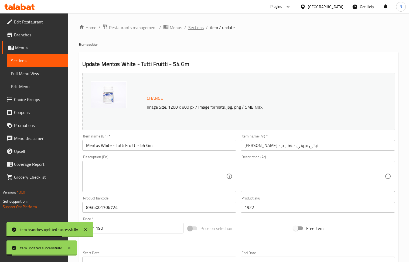
click at [197, 27] on span "Sections" at bounding box center [195, 27] width 15 height 6
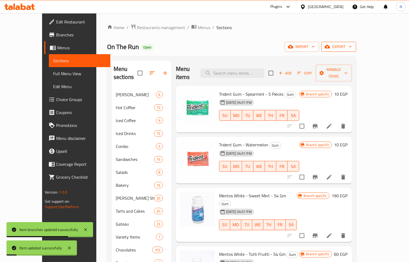
click at [351, 47] on span "export" at bounding box center [338, 46] width 26 height 7
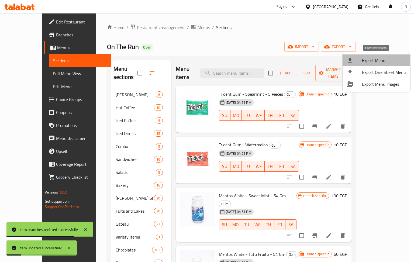
click at [380, 61] on span "Export Menu" at bounding box center [384, 60] width 44 height 6
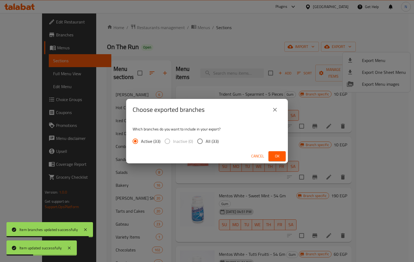
click at [272, 153] on button "Ok" at bounding box center [276, 156] width 17 height 10
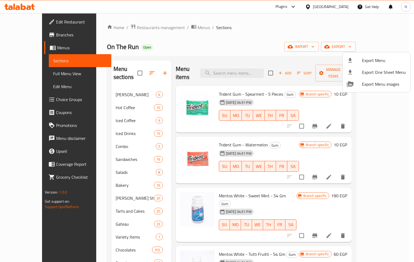
click at [360, 203] on div at bounding box center [207, 131] width 414 height 262
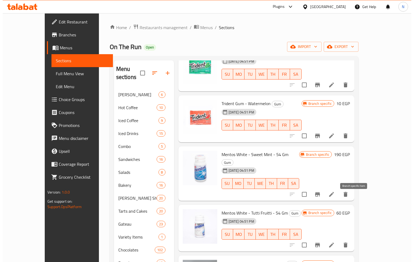
scroll to position [72, 0]
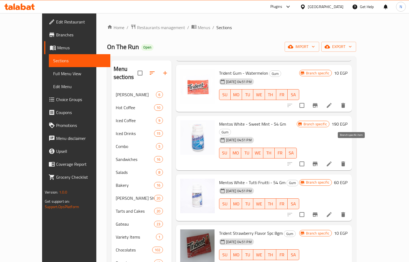
click at [318, 161] on icon "Branch-specific-item" at bounding box center [315, 164] width 6 height 6
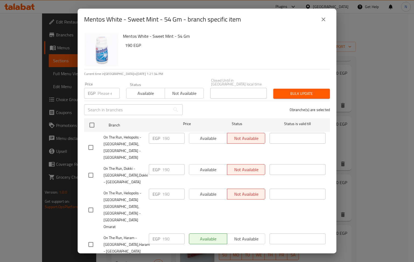
scroll to position [208, 0]
click at [409, 162] on div "Mentos White - Sweet Mint - 54 Gm - branch specific item Mentos White - Sweet M…" at bounding box center [207, 131] width 414 height 262
click at [321, 16] on icon "close" at bounding box center [323, 19] width 6 height 6
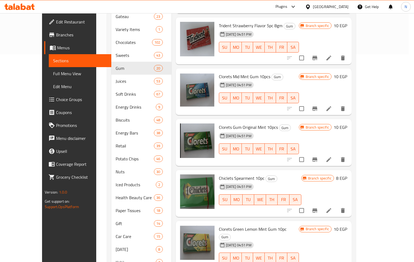
scroll to position [17, 0]
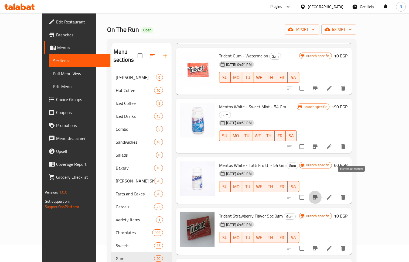
click at [318, 194] on icon "Branch-specific-item" at bounding box center [315, 197] width 6 height 6
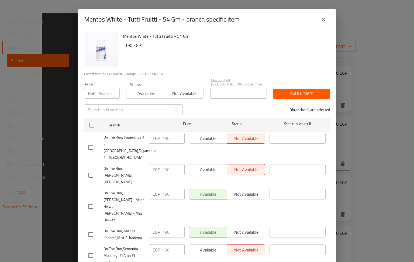
scroll to position [208, 0]
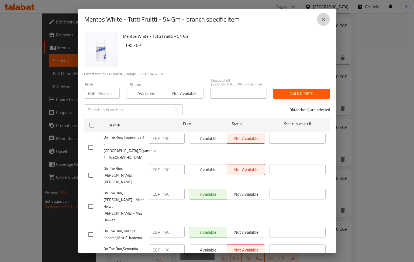
click at [328, 21] on button "close" at bounding box center [323, 19] width 13 height 13
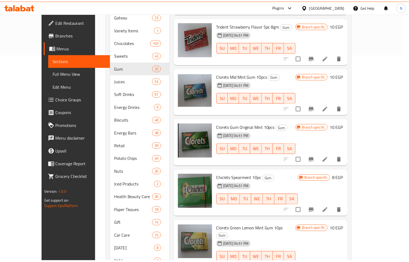
scroll to position [68, 0]
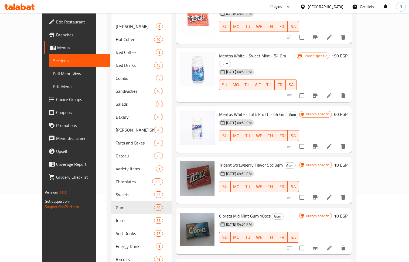
click at [341, 5] on div "Egypt" at bounding box center [326, 7] width 36 height 6
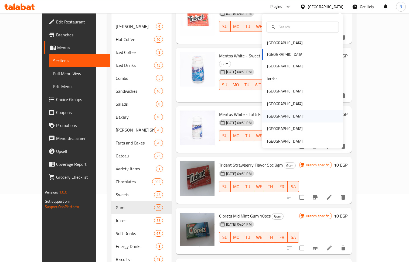
click at [273, 114] on div "Qatar" at bounding box center [285, 116] width 44 height 12
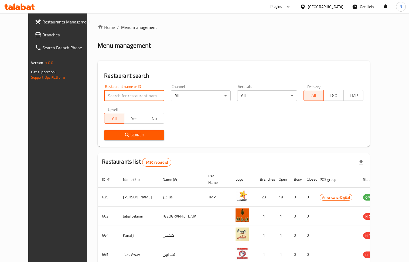
click at [115, 94] on input "search" at bounding box center [134, 95] width 60 height 11
paste input "705171"
type input "705171"
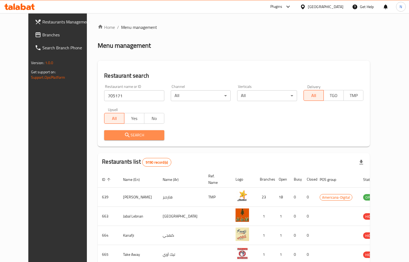
click at [109, 139] on button "Search" at bounding box center [134, 135] width 60 height 10
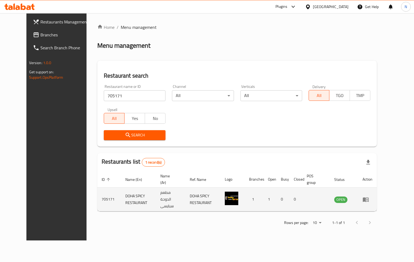
click at [369, 199] on icon "enhanced table" at bounding box center [366, 199] width 6 height 5
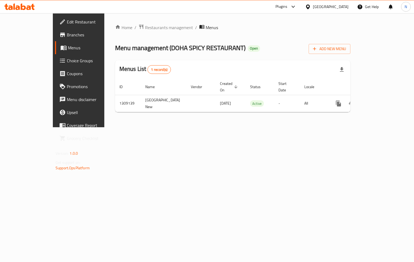
click at [67, 34] on span "Branches" at bounding box center [92, 35] width 51 height 6
